Goal: Task Accomplishment & Management: Complete application form

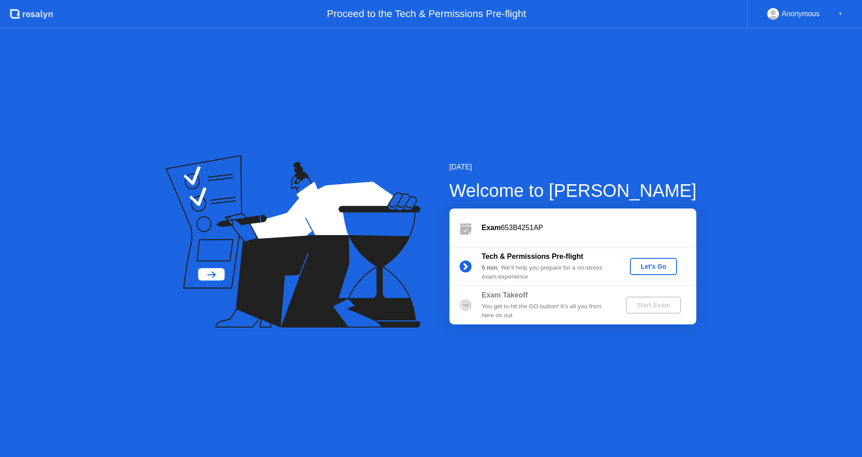
click at [652, 267] on div "Let's Go" at bounding box center [653, 266] width 40 height 7
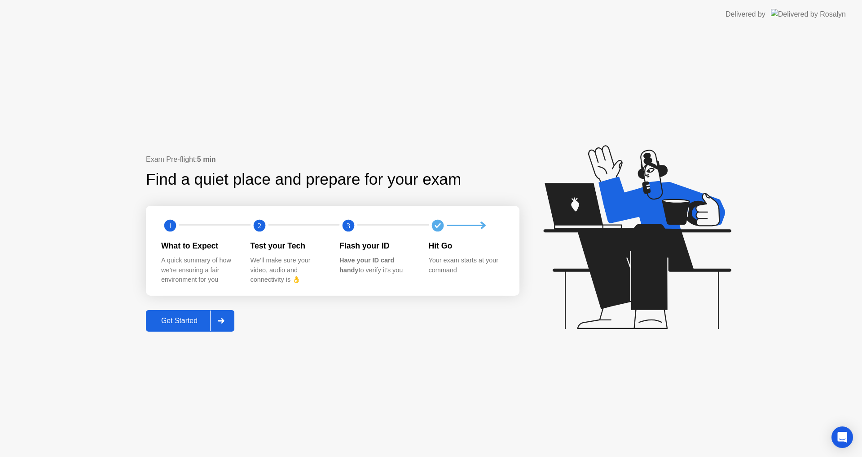
click at [184, 317] on div "Get Started" at bounding box center [180, 321] width 62 height 8
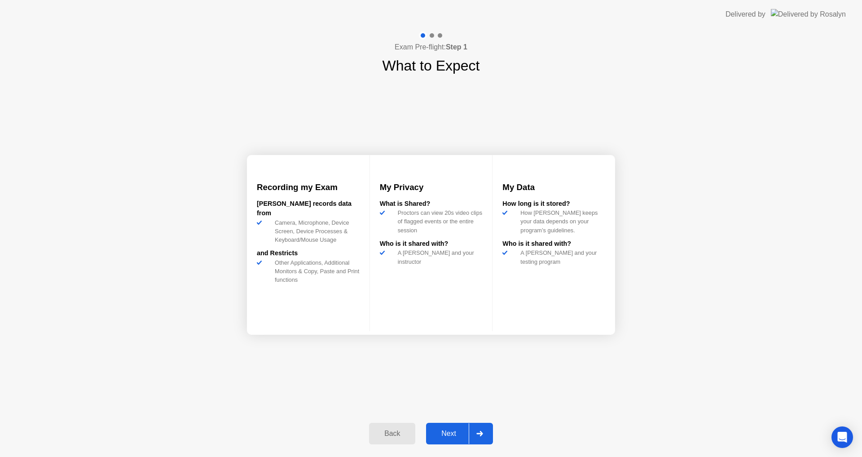
click at [444, 437] on div "Next" at bounding box center [449, 433] width 40 height 8
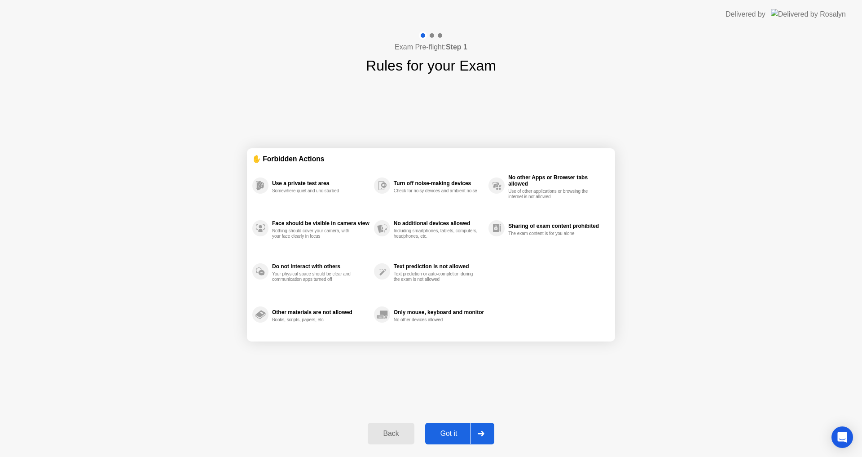
click at [444, 437] on div "Got it" at bounding box center [449, 433] width 42 height 8
select select "**********"
select select "*******"
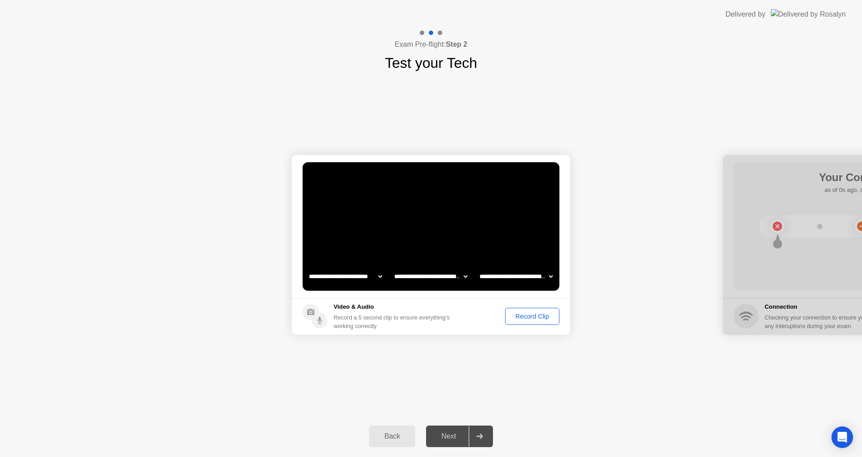
click at [545, 317] on div "Record Clip" at bounding box center [532, 315] width 48 height 7
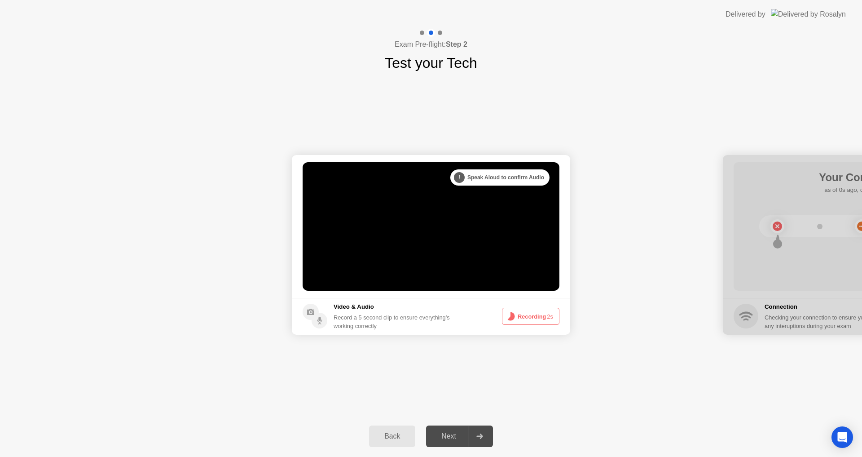
click at [522, 320] on button "Recording 2s" at bounding box center [530, 316] width 57 height 17
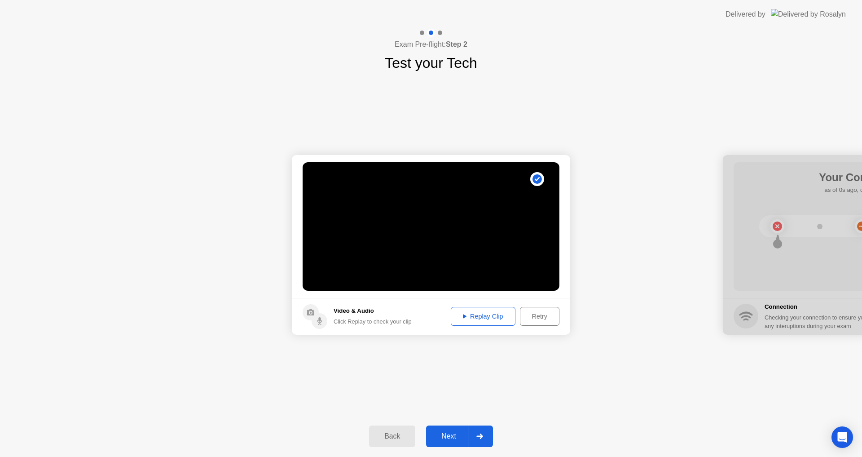
click at [444, 433] on div "Next" at bounding box center [449, 436] width 40 height 8
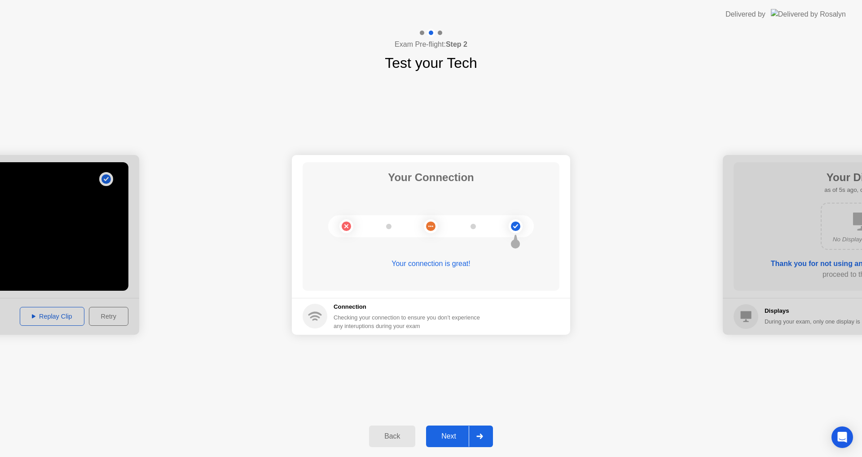
click at [452, 264] on div "Your connection is great!" at bounding box center [431, 263] width 257 height 11
click at [517, 226] on circle at bounding box center [515, 225] width 9 height 9
click at [430, 224] on circle at bounding box center [430, 225] width 9 height 9
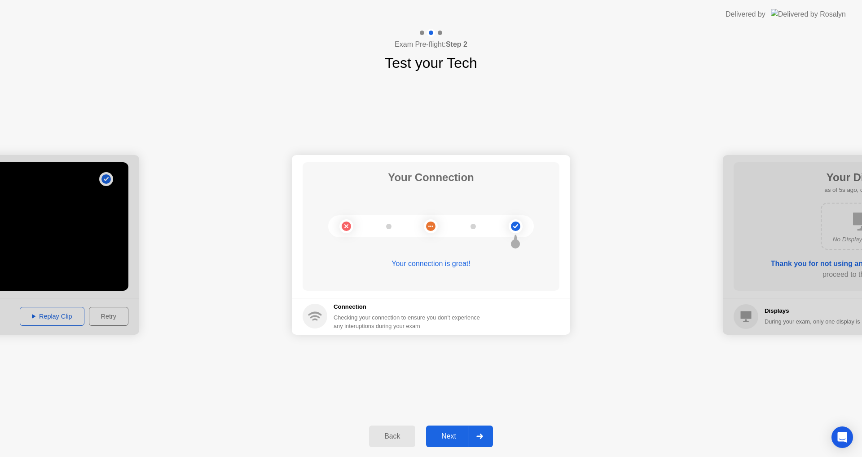
click at [432, 264] on div "Your connection is great!" at bounding box center [431, 263] width 257 height 11
click at [318, 319] on circle at bounding box center [315, 315] width 25 height 25
click at [352, 308] on h5 "Connection" at bounding box center [410, 306] width 152 height 9
click at [462, 261] on div "Your connection is great!" at bounding box center [431, 263] width 257 height 11
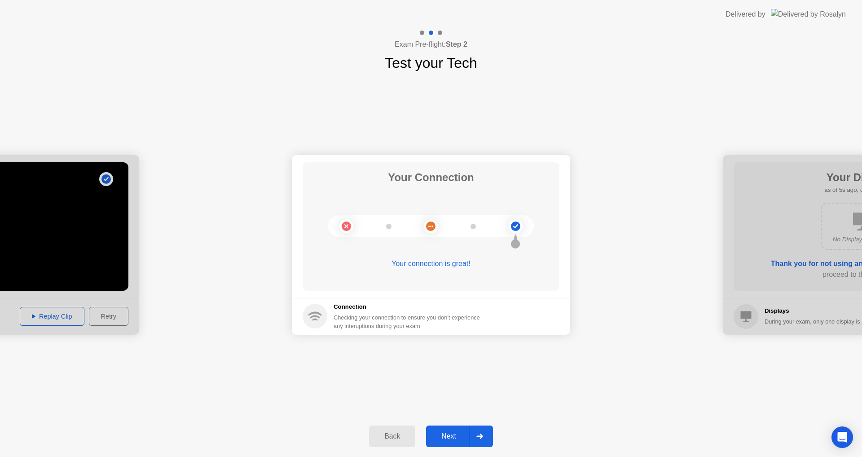
click at [462, 261] on div "Your connection is great!" at bounding box center [431, 263] width 257 height 11
click at [462, 263] on div "Your connection is great!" at bounding box center [431, 263] width 257 height 11
click at [449, 263] on div "Your connection is great!" at bounding box center [431, 263] width 257 height 11
click at [432, 226] on circle at bounding box center [432, 225] width 1 height 1
click at [426, 265] on div "Your connection is great!" at bounding box center [431, 263] width 257 height 11
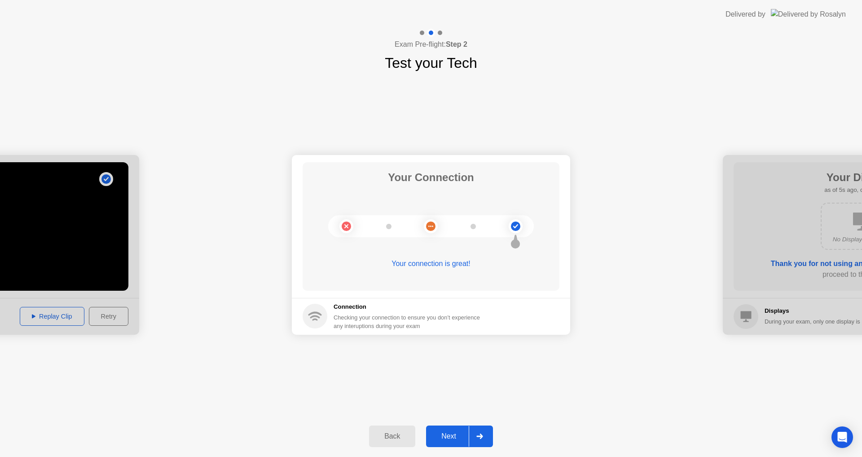
click at [435, 263] on div "Your connection is great!" at bounding box center [431, 263] width 257 height 11
click at [516, 227] on circle at bounding box center [515, 225] width 9 height 9
click at [516, 227] on icon at bounding box center [515, 226] width 5 height 4
click at [513, 242] on circle at bounding box center [515, 243] width 9 height 9
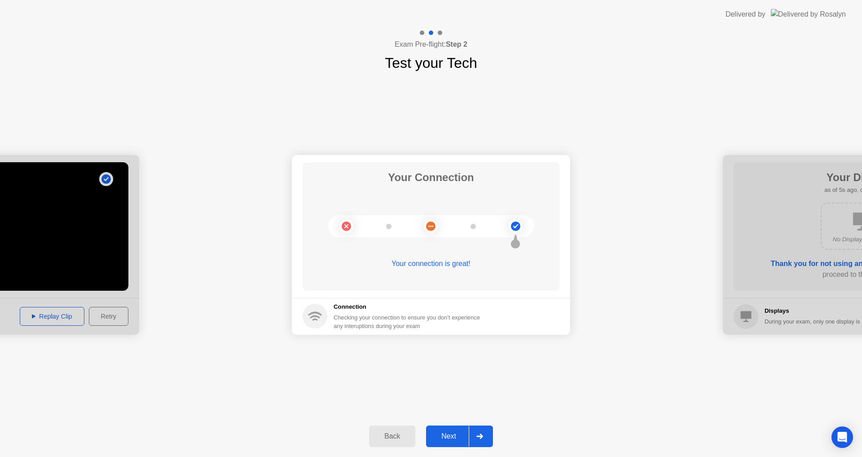
click at [513, 242] on circle at bounding box center [515, 243] width 9 height 9
click at [431, 227] on circle at bounding box center [430, 225] width 9 height 9
click at [344, 307] on h5 "Connection" at bounding box center [410, 306] width 152 height 9
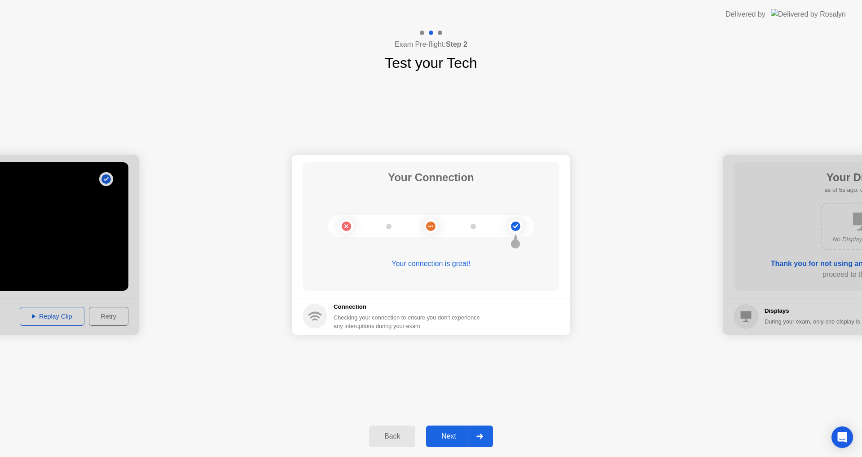
drag, startPoint x: 670, startPoint y: 256, endPoint x: 511, endPoint y: 247, distance: 159.2
click at [818, 266] on div at bounding box center [862, 245] width 278 height 180
click at [819, 260] on div at bounding box center [862, 245] width 278 height 180
click at [484, 434] on div at bounding box center [480, 436] width 22 height 21
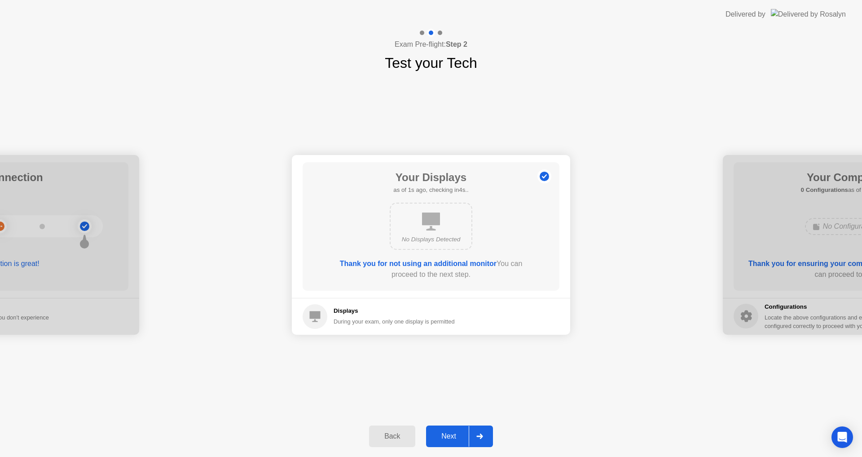
click at [472, 263] on b "Thank you for not using an additional monitor" at bounding box center [418, 264] width 157 height 8
click at [487, 437] on div at bounding box center [480, 436] width 22 height 21
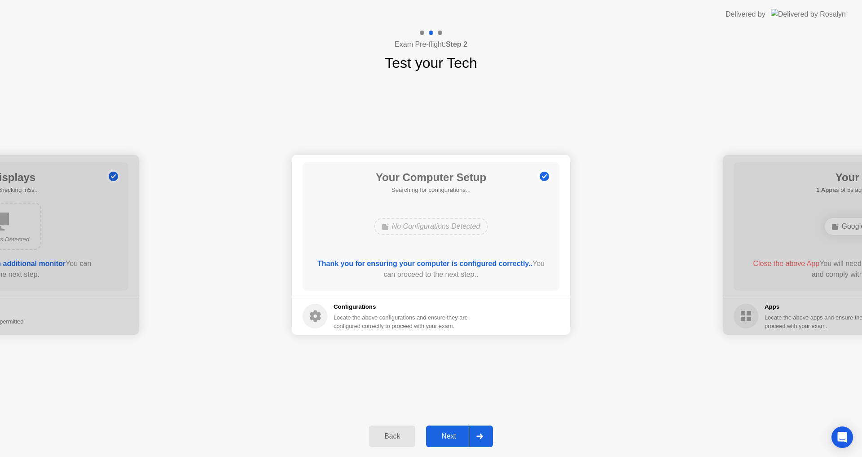
click at [487, 436] on div at bounding box center [480, 436] width 22 height 21
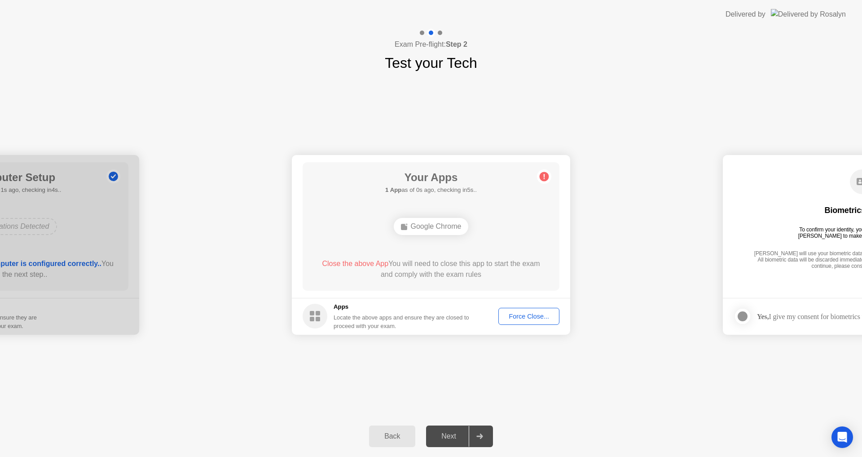
click at [521, 318] on div "Force Close..." at bounding box center [528, 315] width 55 height 7
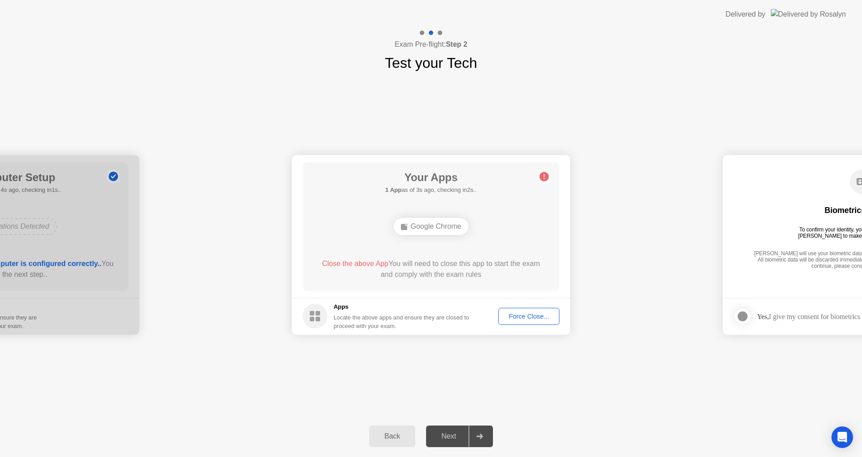
click at [372, 263] on span "Close the above App" at bounding box center [355, 264] width 66 height 8
click at [519, 315] on div "Force Close..." at bounding box center [528, 315] width 55 height 7
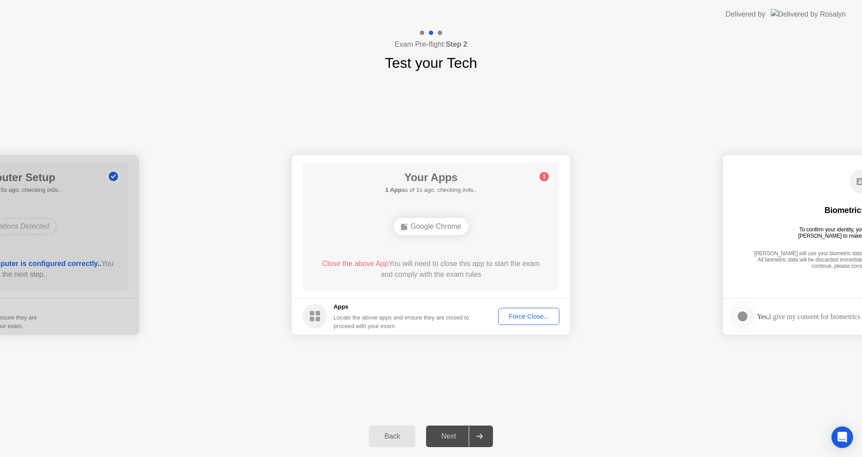
click at [541, 177] on circle at bounding box center [544, 176] width 9 height 9
click at [519, 318] on div "Force Close..." at bounding box center [528, 315] width 55 height 7
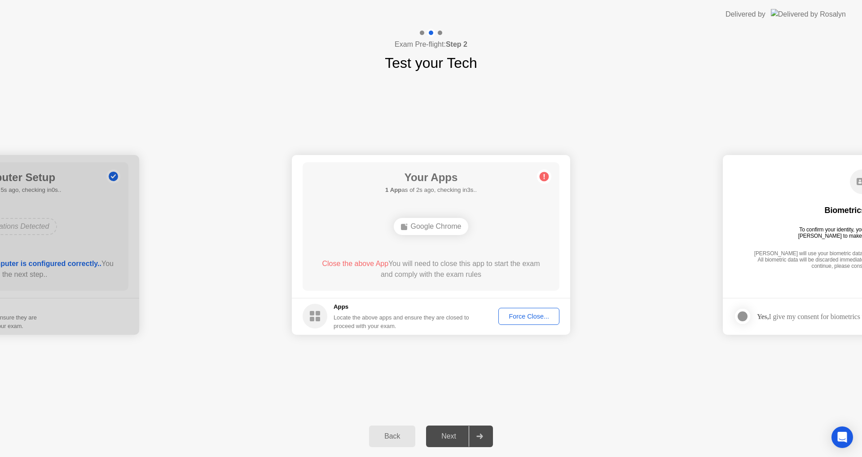
click at [451, 284] on div "Your Apps 1 App as of 2s ago, checking in3s.. Google Chrome Close the above App…" at bounding box center [431, 226] width 257 height 128
click at [446, 225] on div "Google Chrome" at bounding box center [431, 226] width 75 height 17
click at [528, 312] on div "Force Close..." at bounding box center [528, 315] width 55 height 7
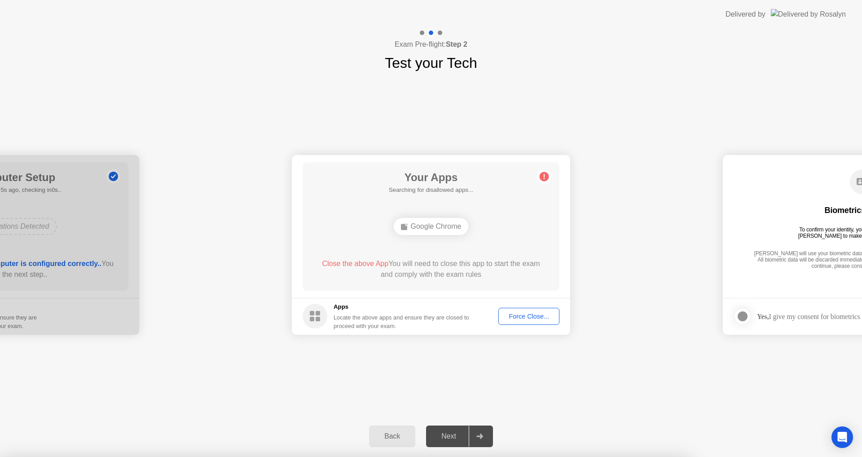
click at [528, 456] on div at bounding box center [431, 457] width 862 height 0
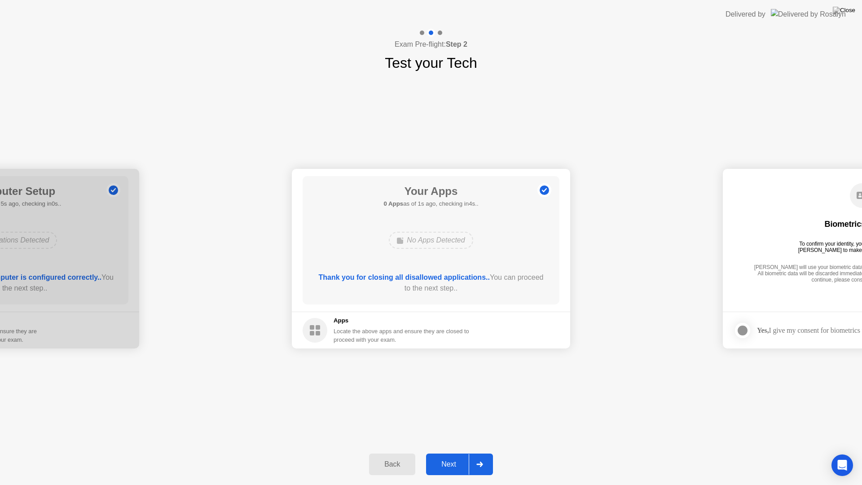
drag, startPoint x: 802, startPoint y: 296, endPoint x: 670, endPoint y: 323, distance: 134.7
click at [455, 456] on div "Next" at bounding box center [449, 464] width 40 height 8
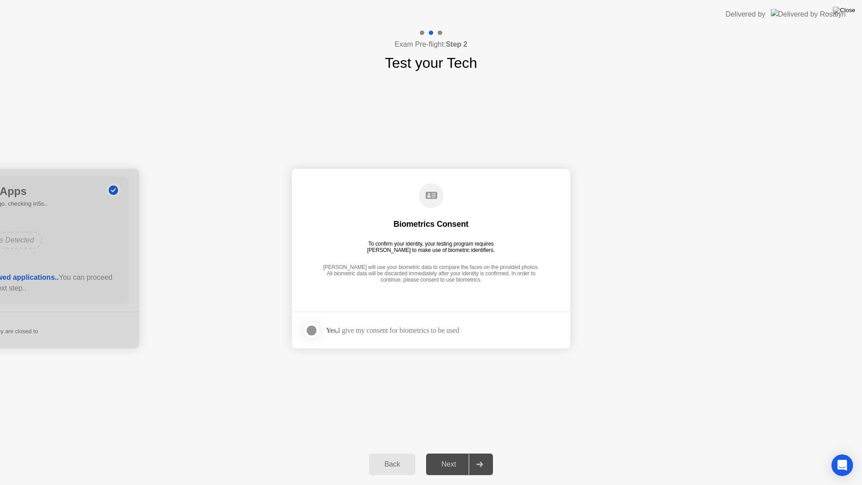
click at [459, 456] on div "Next" at bounding box center [449, 464] width 40 height 8
click at [315, 332] on div at bounding box center [311, 330] width 11 height 11
click at [445, 456] on div "Next" at bounding box center [449, 464] width 40 height 8
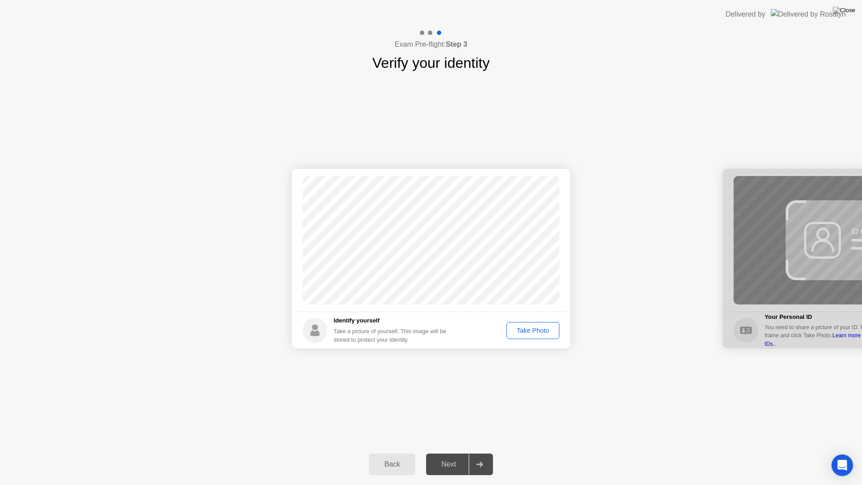
click at [534, 331] on div "Take Photo" at bounding box center [533, 330] width 47 height 7
click at [453, 456] on div "Next" at bounding box center [449, 464] width 40 height 8
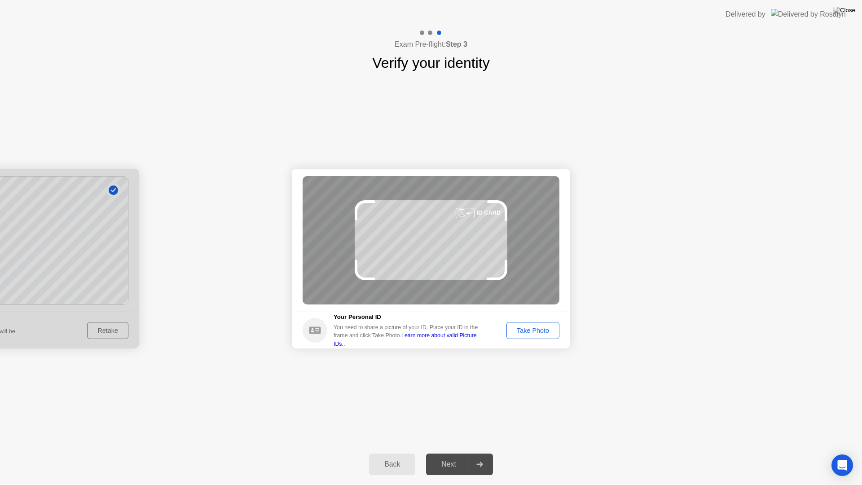
click at [528, 327] on div "Take Photo" at bounding box center [533, 330] width 47 height 7
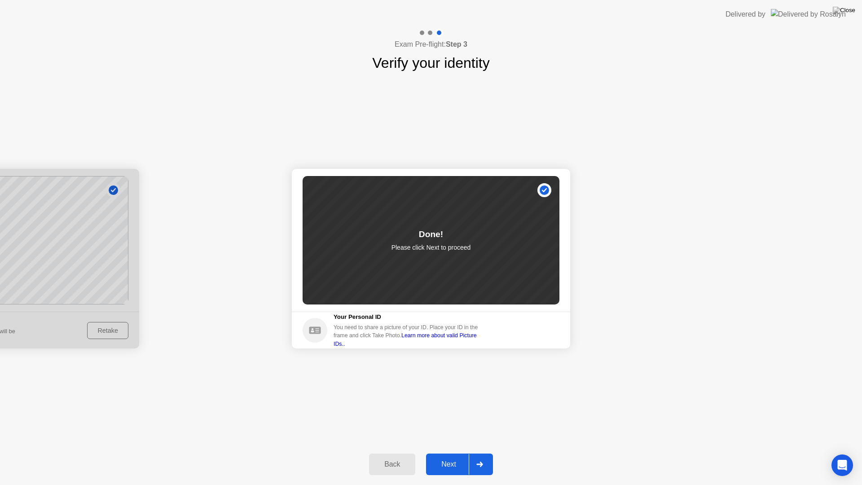
click at [453, 456] on div "Next" at bounding box center [449, 464] width 40 height 8
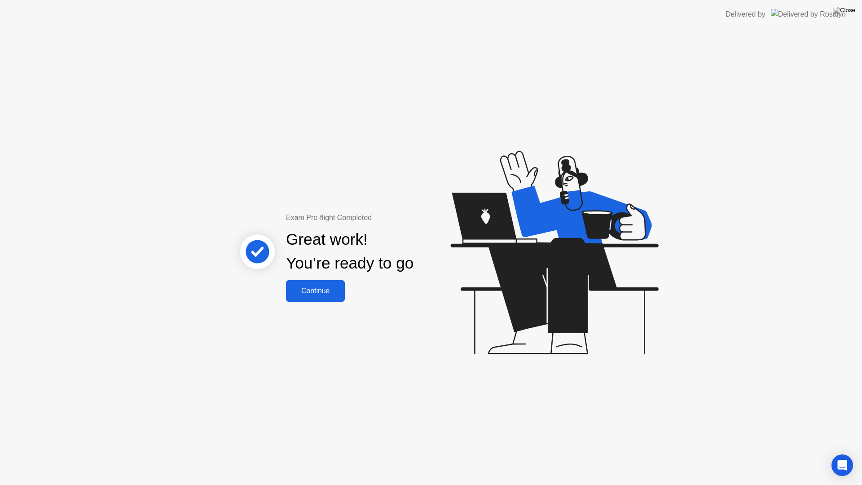
click at [317, 289] on div "Continue" at bounding box center [315, 291] width 53 height 8
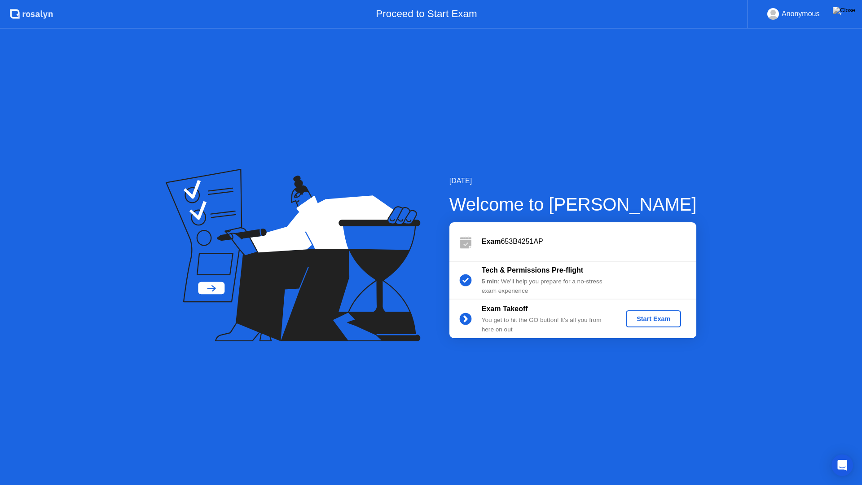
click at [648, 313] on button "Start Exam" at bounding box center [653, 318] width 55 height 17
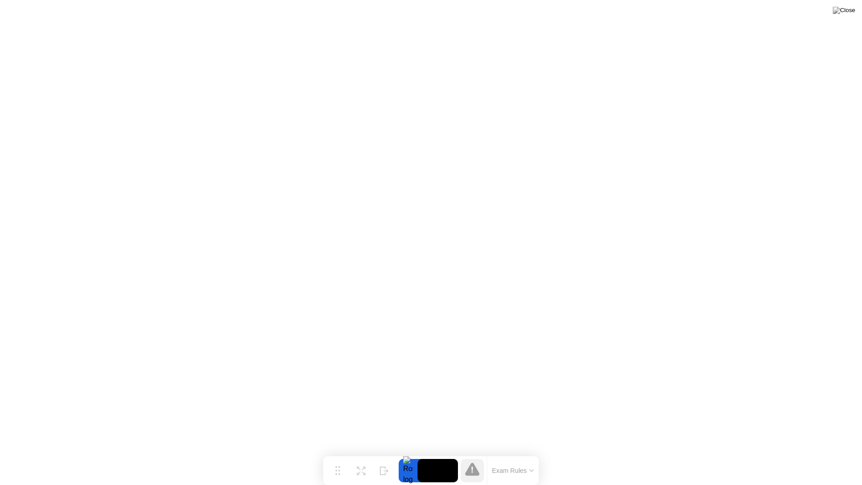
click at [533, 456] on icon at bounding box center [532, 471] width 4 height 2
